Goal: Navigation & Orientation: Find specific page/section

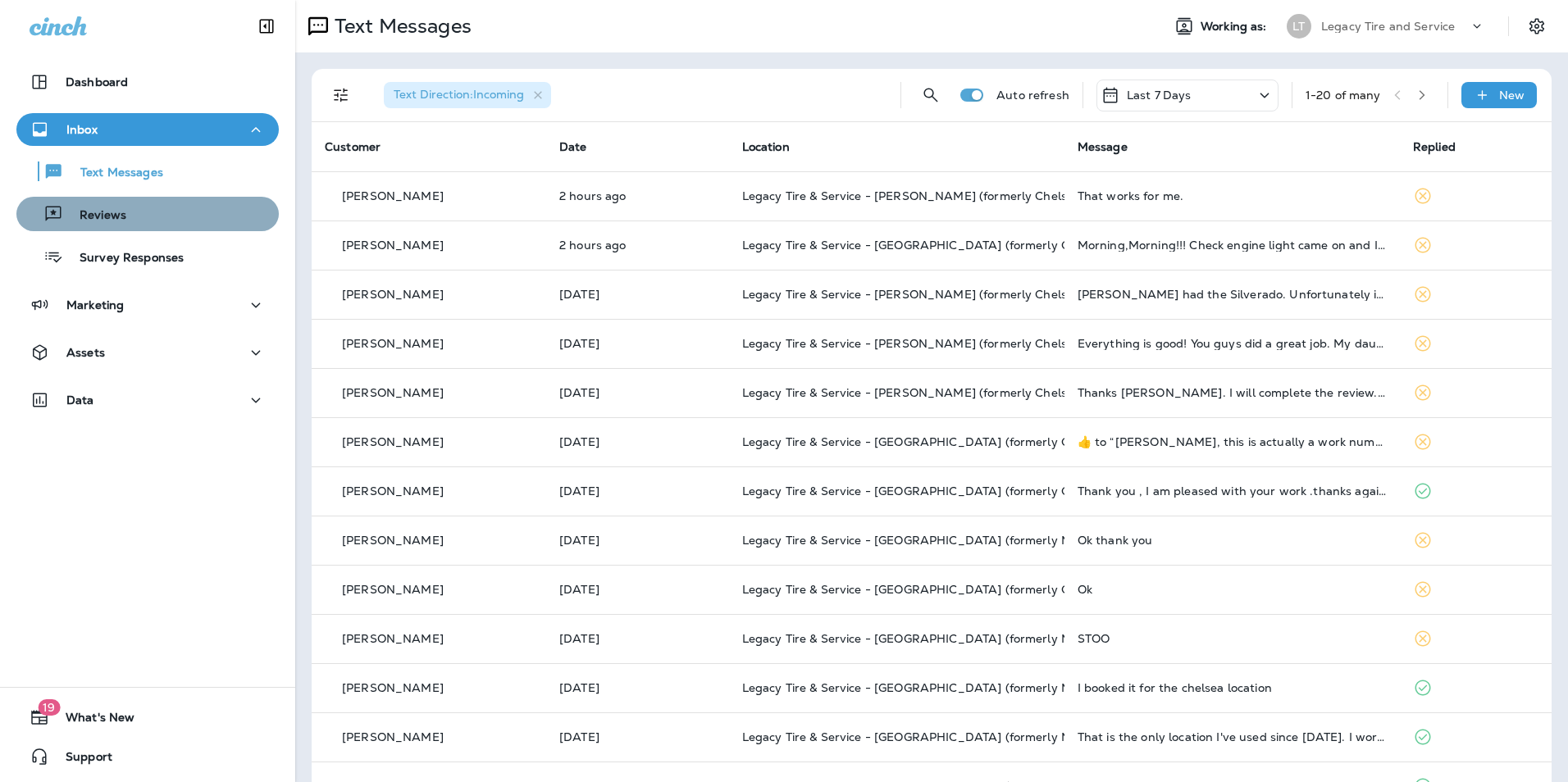
click at [161, 216] on div "Reviews" at bounding box center [147, 214] width 250 height 25
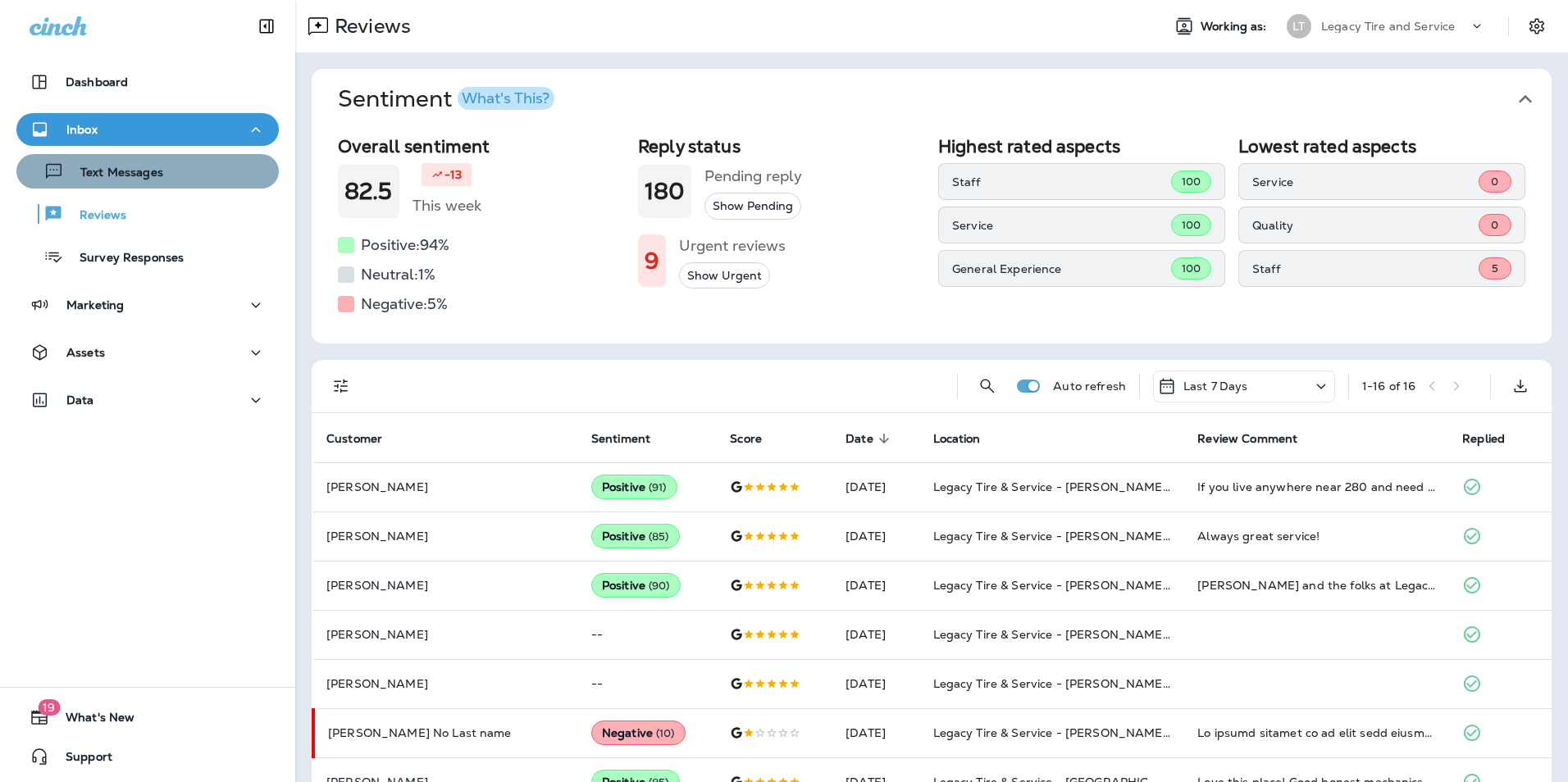
click at [165, 168] on div "Text Messages" at bounding box center [147, 171] width 250 height 25
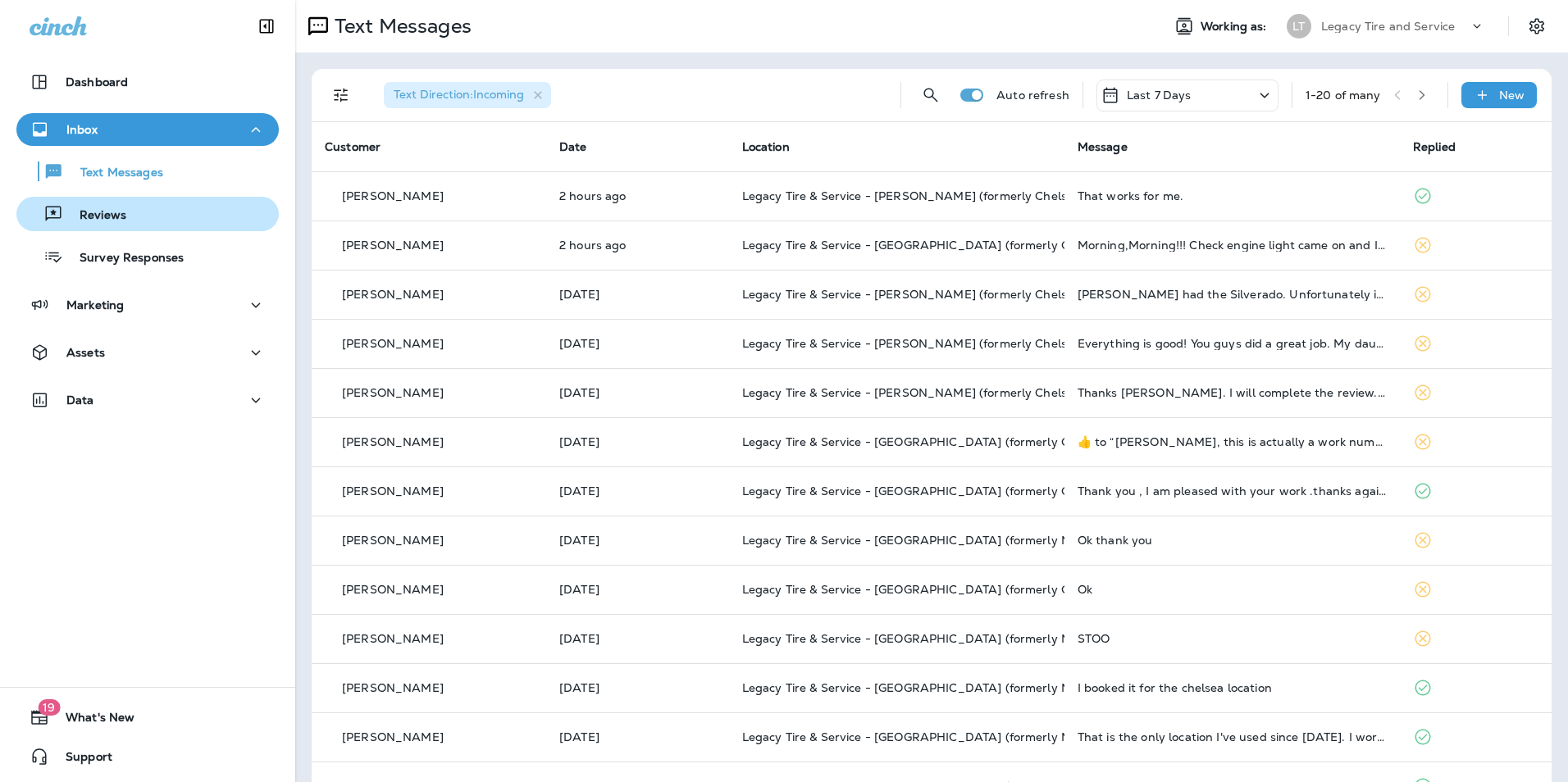
click at [140, 228] on button "Reviews" at bounding box center [147, 213] width 262 height 34
